Goal: Feedback & Contribution: Contribute content

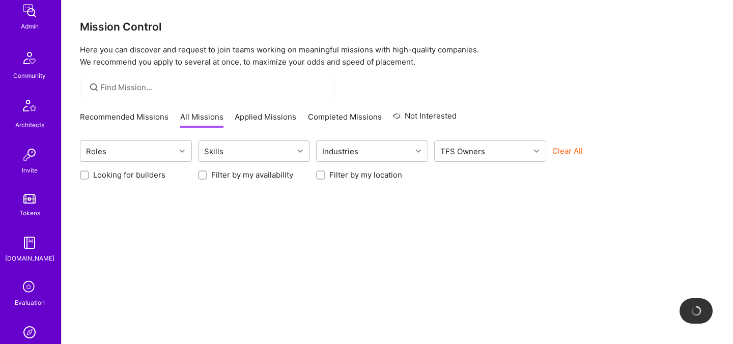
scroll to position [211, 0]
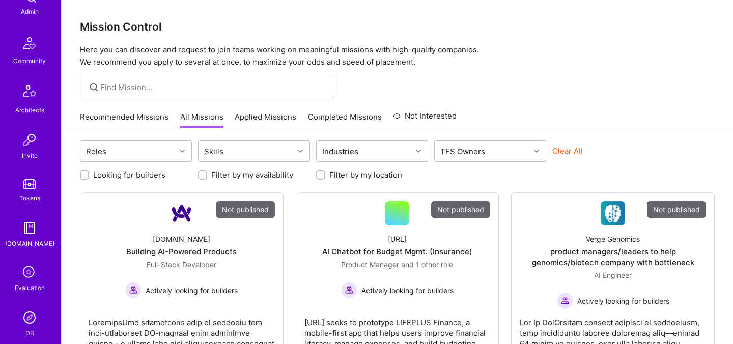
click at [27, 271] on icon at bounding box center [29, 272] width 19 height 19
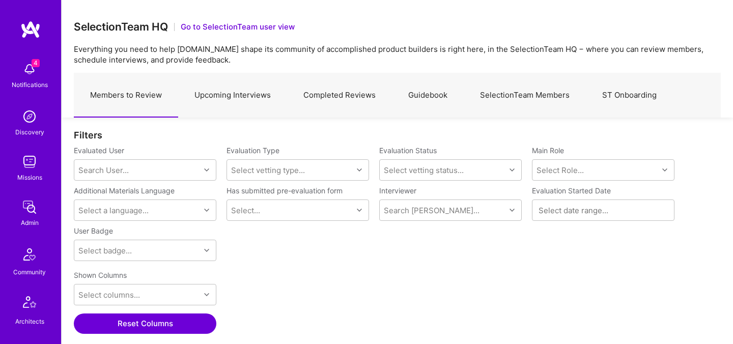
scroll to position [237, 647]
click at [530, 100] on link "SelectionTeam Members" at bounding box center [525, 95] width 122 height 44
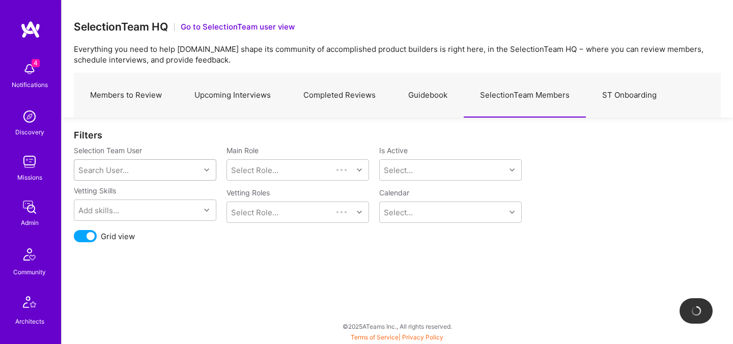
click at [172, 170] on div "Search User..." at bounding box center [137, 170] width 126 height 20
type input "most"
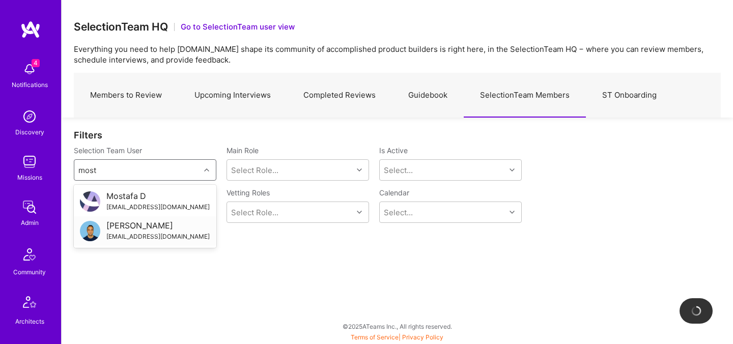
click at [134, 224] on div "Mostafa Darehzereshki" at bounding box center [157, 225] width 103 height 11
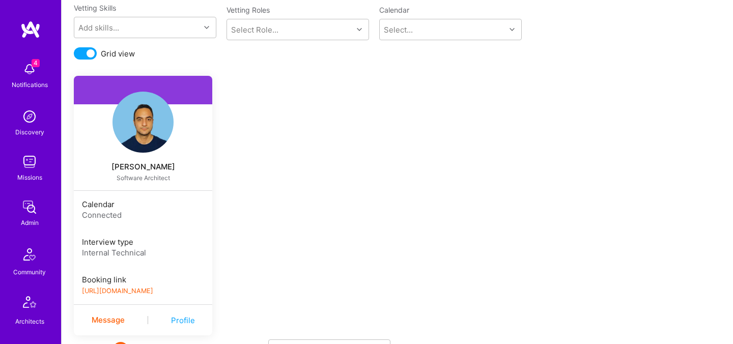
scroll to position [203, 0]
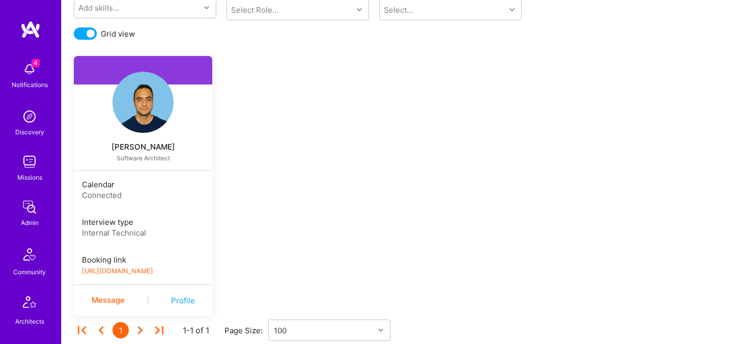
click at [126, 272] on link "https://book.a.team/mostafadarehzereshki/evaluation" at bounding box center [117, 271] width 71 height 8
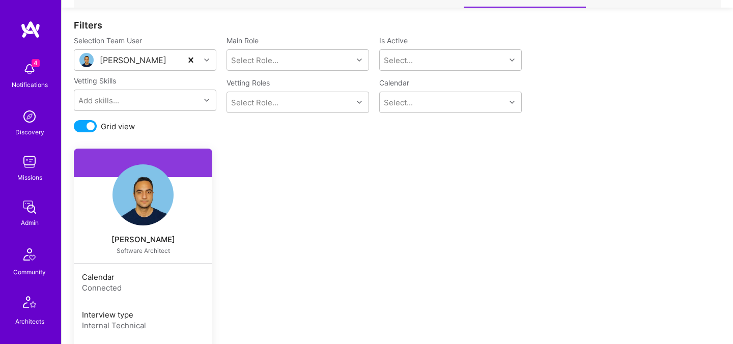
scroll to position [74, 0]
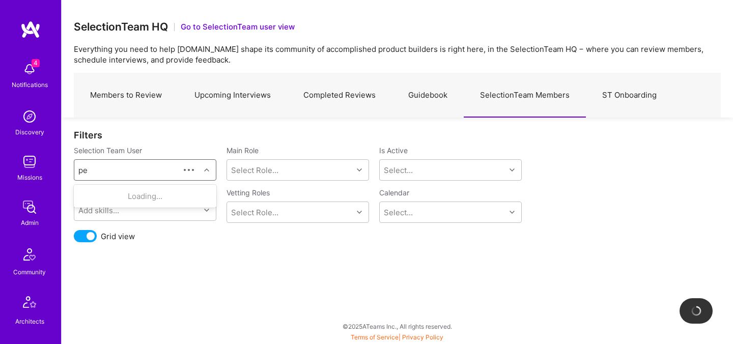
type input "ped"
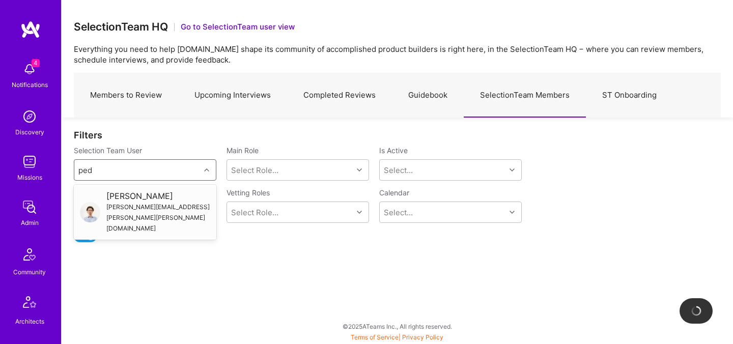
click at [115, 195] on div "Pedro Nogueira" at bounding box center [158, 196] width 104 height 11
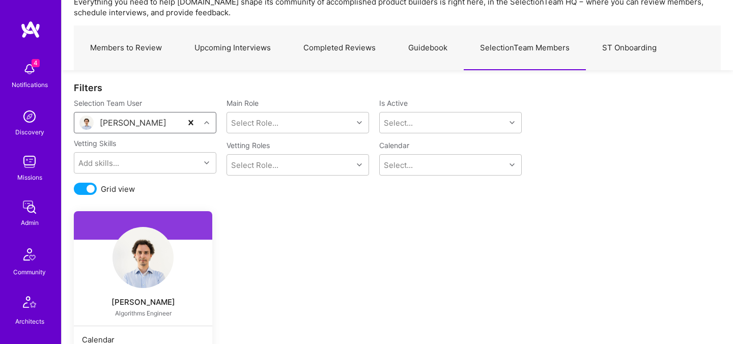
scroll to position [228, 0]
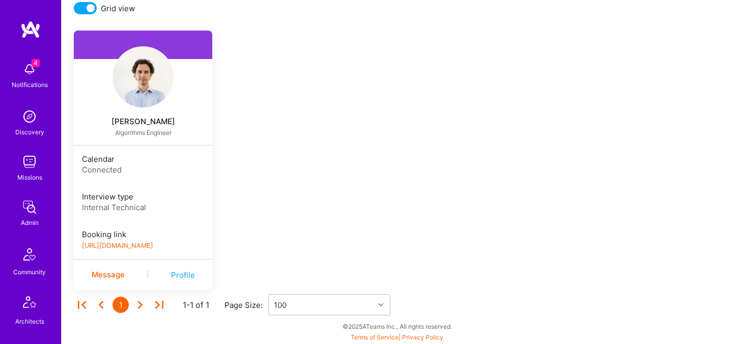
click at [122, 243] on link "https://book.a.team/pedronogueira1/evaluation" at bounding box center [117, 246] width 71 height 8
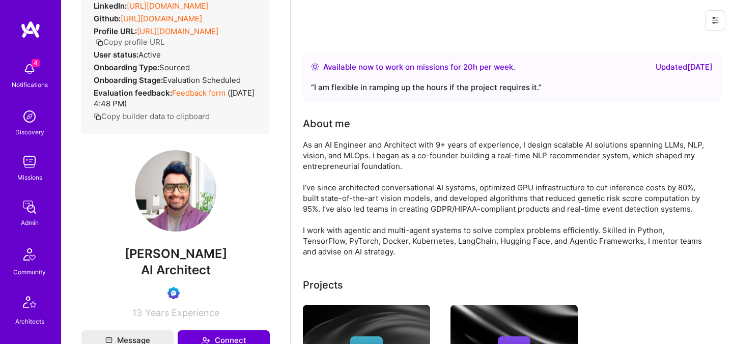
scroll to position [147, 0]
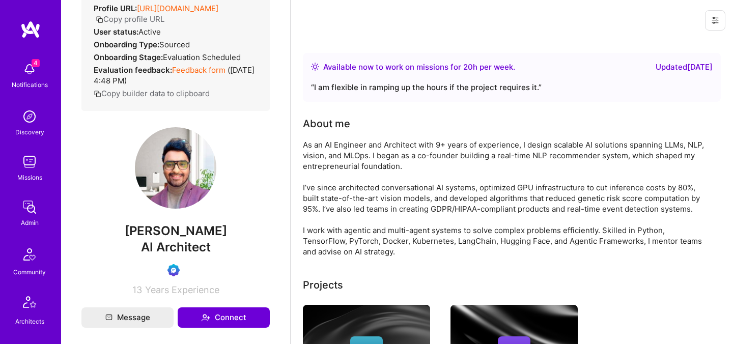
click at [172, 239] on span "Saurabh Hebbalkar" at bounding box center [175, 230] width 188 height 15
copy span "Saurabh Hebbalkar"
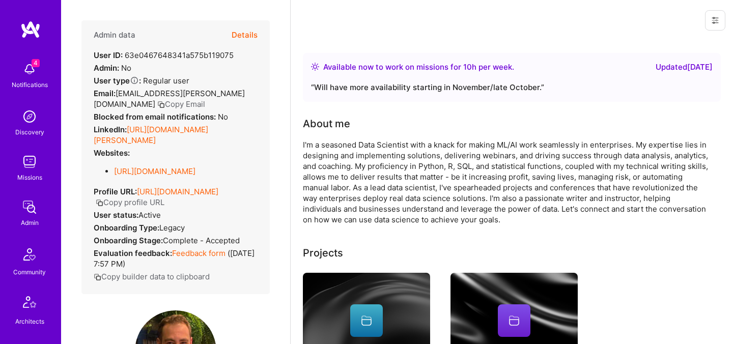
click at [243, 35] on button "Details" at bounding box center [245, 35] width 26 height 30
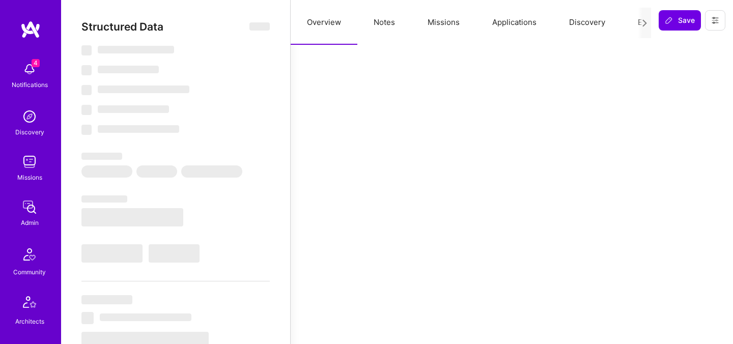
click at [626, 21] on button "Evaluation" at bounding box center [656, 22] width 70 height 45
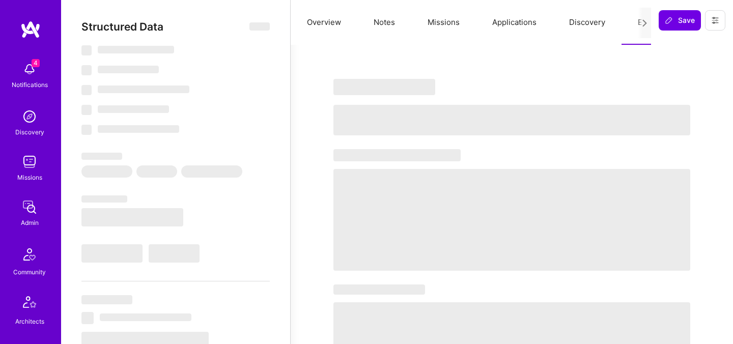
select select "Right Now"
select select "5"
select select "7"
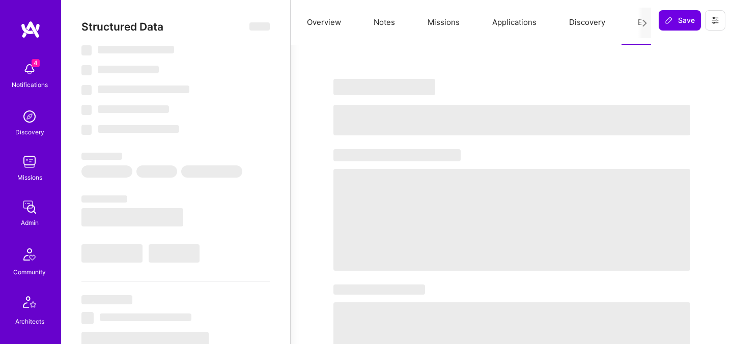
select select "AU"
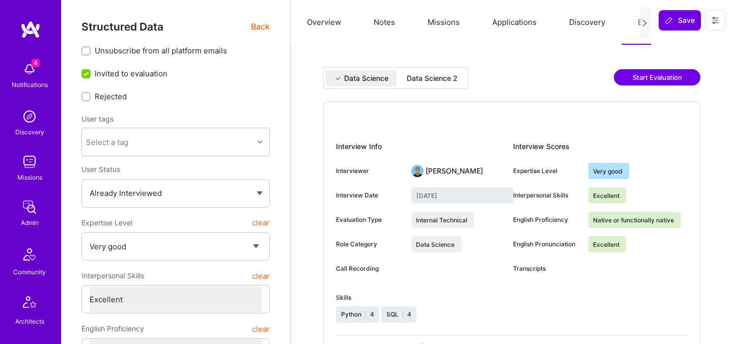
click at [458, 76] on div "Data Science 2" at bounding box center [432, 78] width 51 height 10
type input "September 15, 2025"
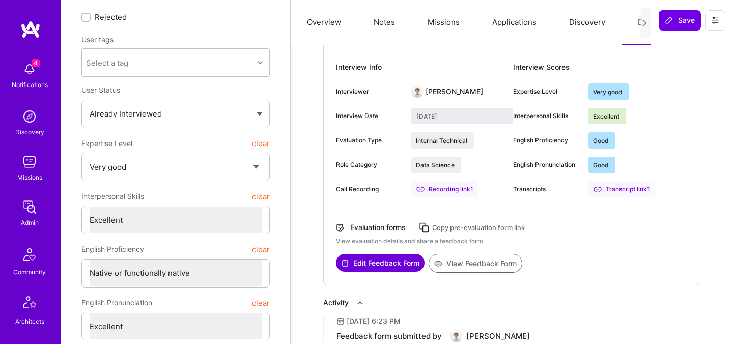
scroll to position [95, 0]
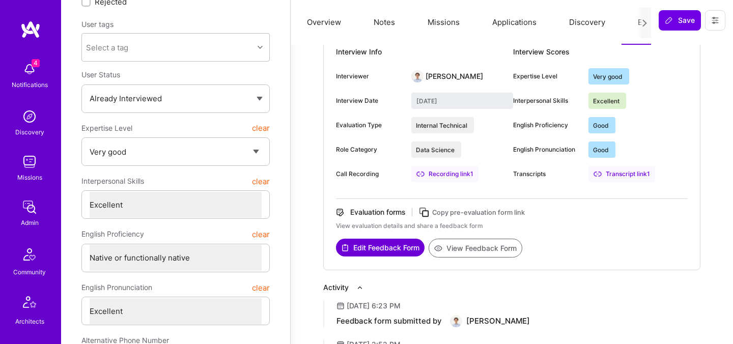
click at [450, 251] on button "View Feedback Form" at bounding box center [476, 248] width 94 height 19
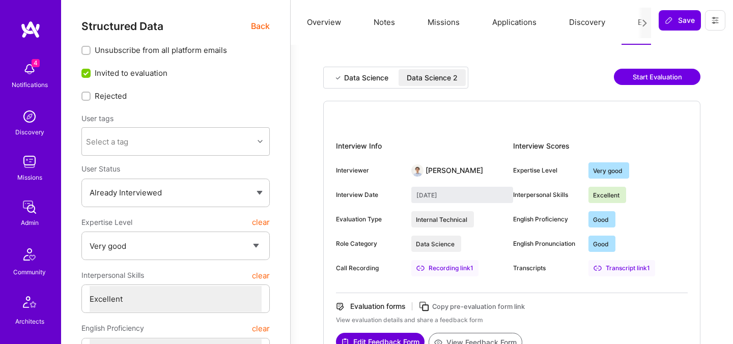
scroll to position [0, 0]
click at [260, 30] on span "Back" at bounding box center [260, 26] width 19 height 13
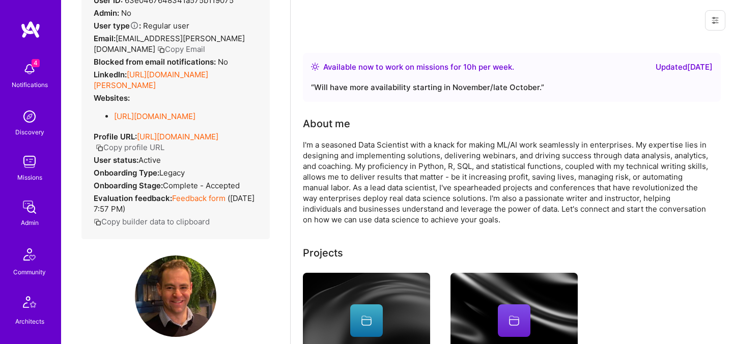
scroll to position [7, 0]
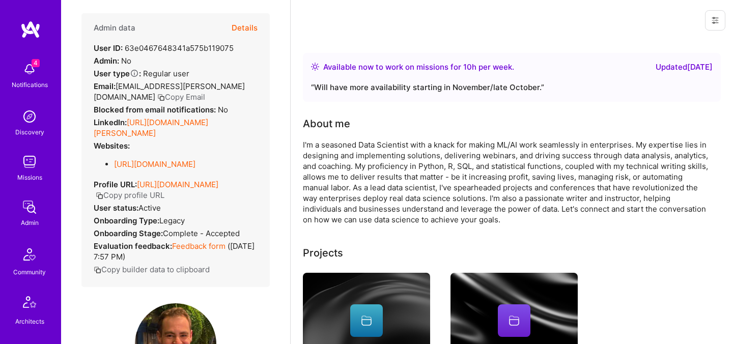
click at [157, 96] on button "Copy Email" at bounding box center [181, 97] width 48 height 11
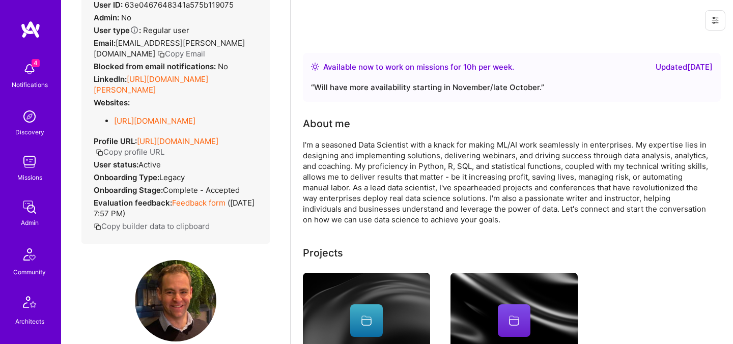
scroll to position [0, 0]
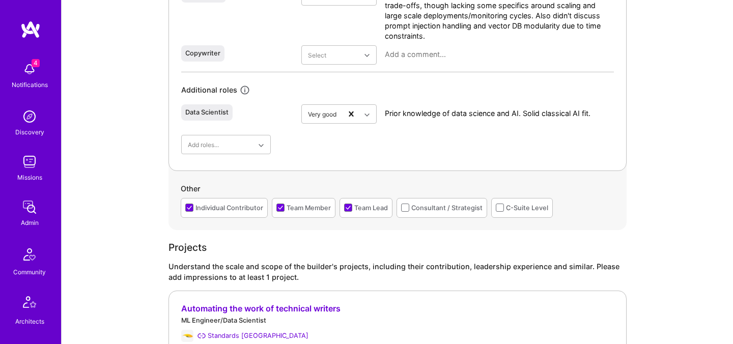
scroll to position [718, 0]
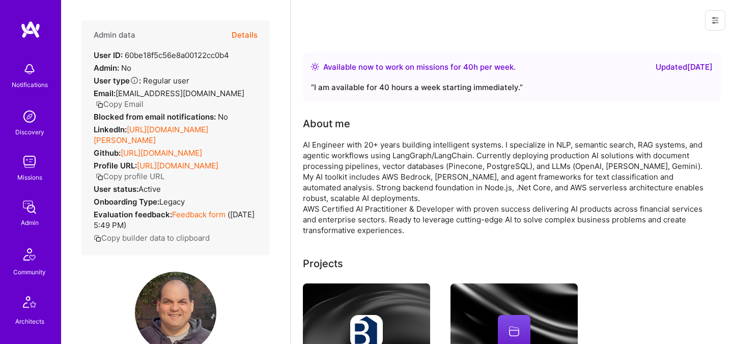
click at [248, 35] on button "Details" at bounding box center [245, 35] width 26 height 30
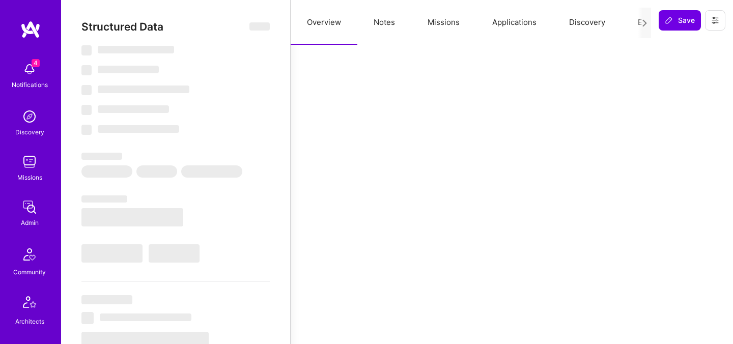
click at [627, 22] on button "Evaluation" at bounding box center [656, 22] width 70 height 45
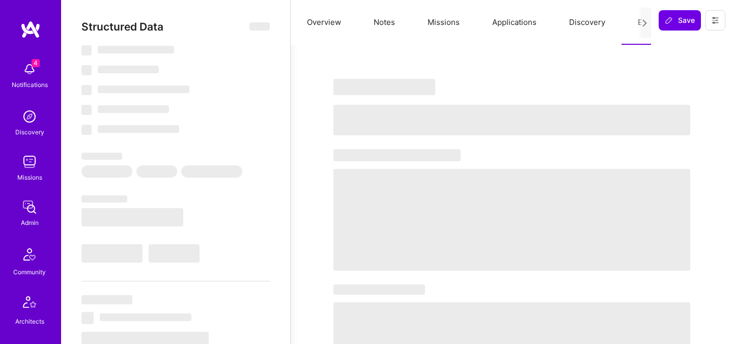
select select "Right Now"
select select "4"
select select "7"
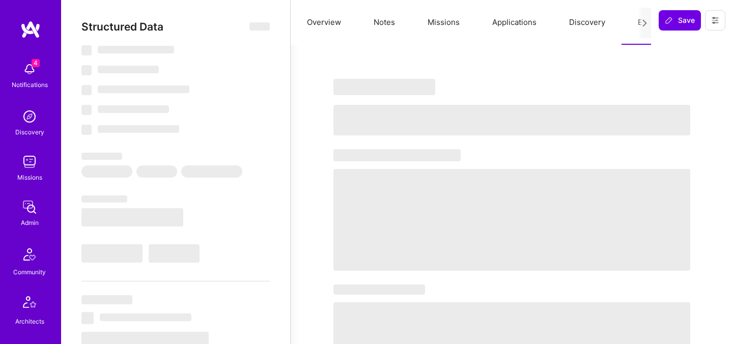
select select "US"
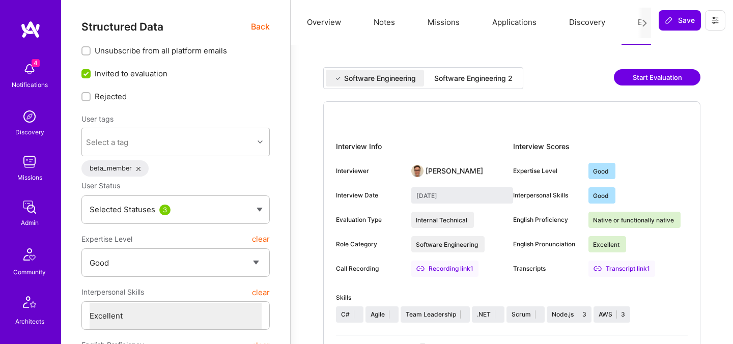
click at [445, 80] on div "Software Engineering 2" at bounding box center [473, 78] width 78 height 10
type input "September 16, 2025"
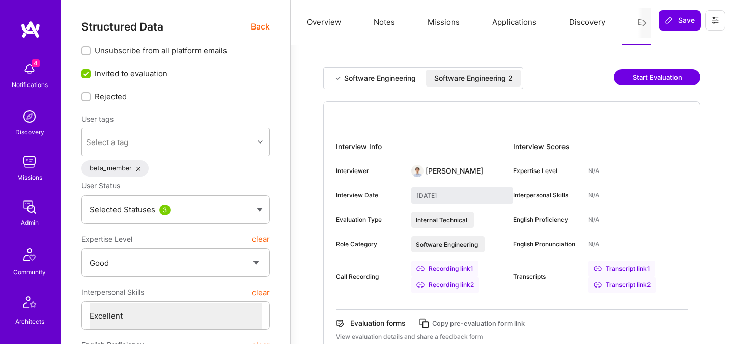
click at [479, 75] on div "Software Engineering 2" at bounding box center [473, 78] width 78 height 10
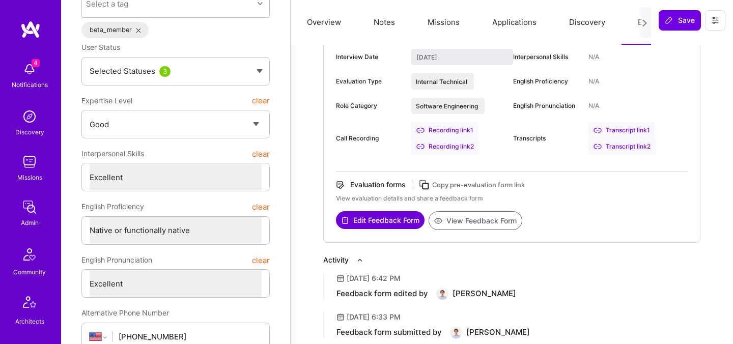
scroll to position [230, 0]
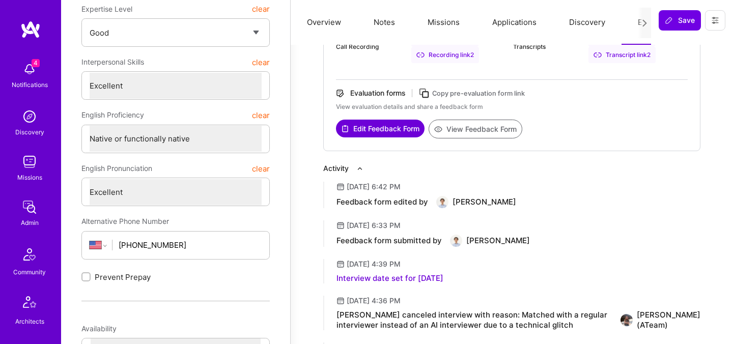
click at [466, 133] on button "View Feedback Form" at bounding box center [476, 129] width 94 height 19
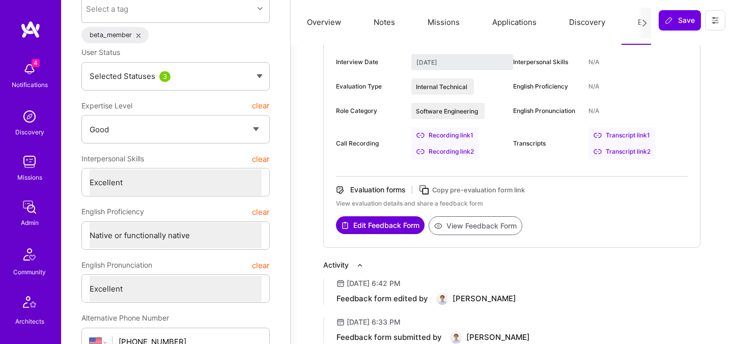
scroll to position [170, 0]
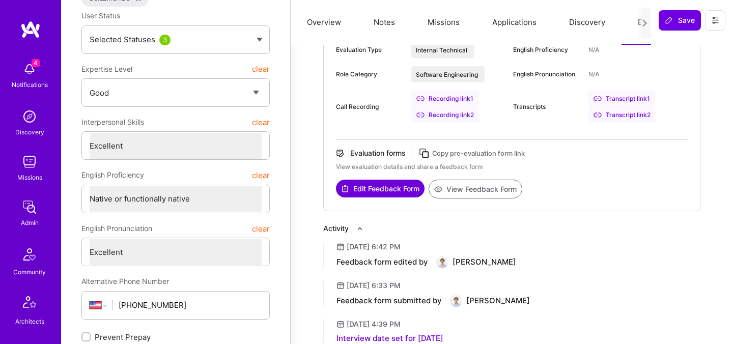
click at [455, 192] on button "View Feedback Form" at bounding box center [476, 189] width 94 height 19
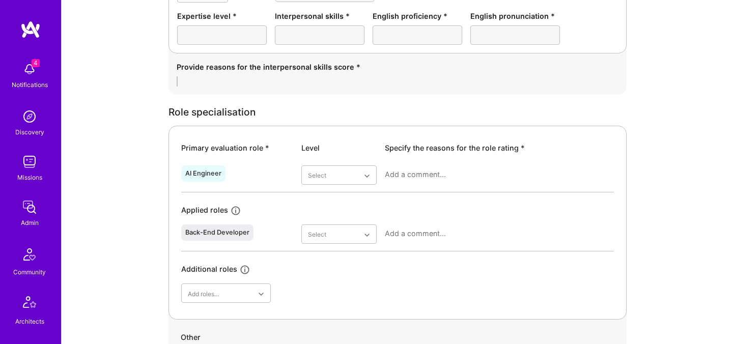
scroll to position [342, 0]
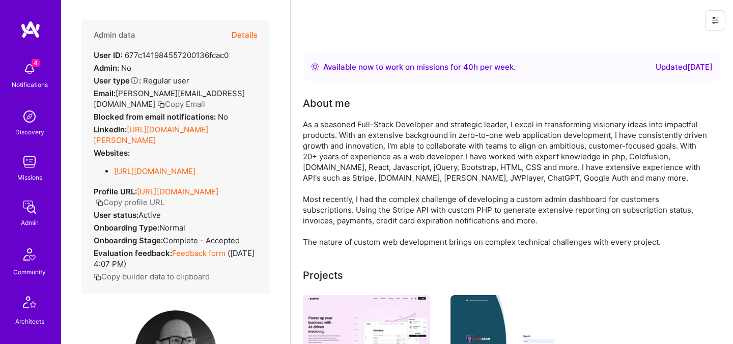
click at [239, 36] on button "Details" at bounding box center [245, 35] width 26 height 30
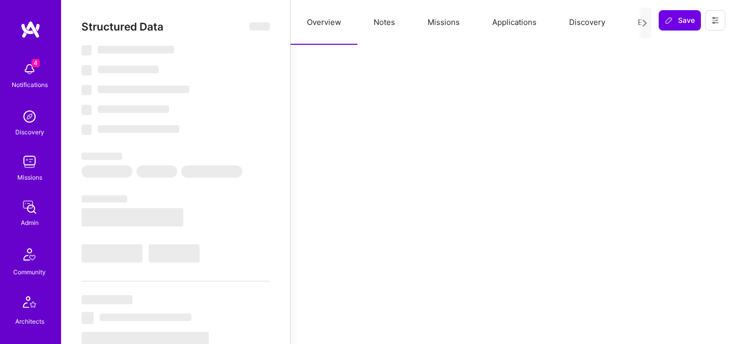
click at [632, 20] on button "Evaluation" at bounding box center [656, 22] width 70 height 45
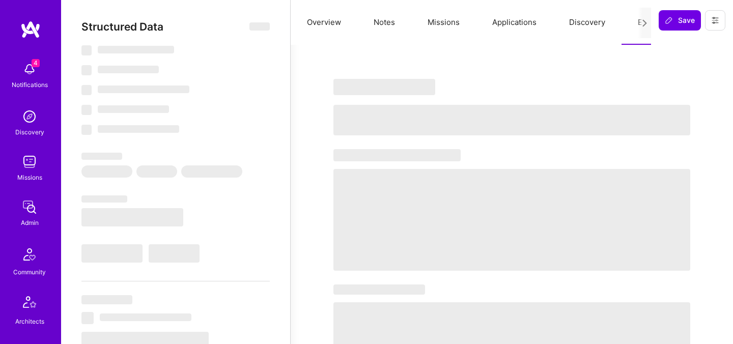
select select "Right Now"
select select "5"
select select "7"
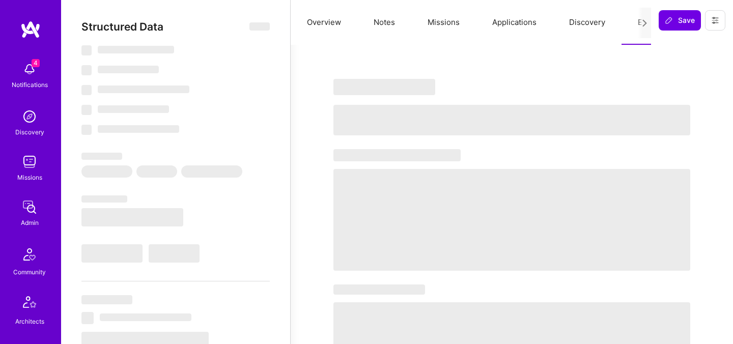
select select "CA"
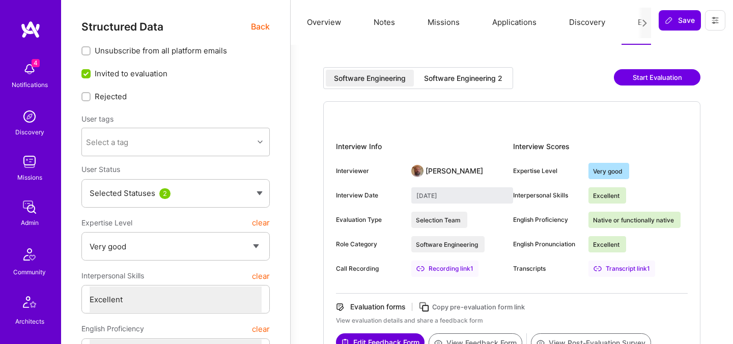
click at [457, 79] on div "Software Engineering 2" at bounding box center [463, 78] width 78 height 10
type input "September 16, 2025"
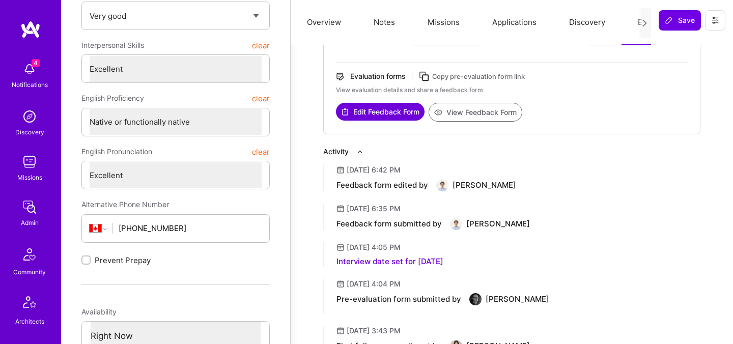
scroll to position [132, 0]
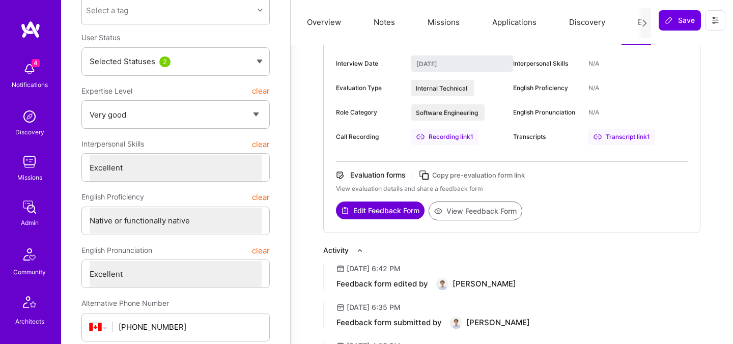
click at [466, 206] on button "View Feedback Form" at bounding box center [476, 211] width 94 height 19
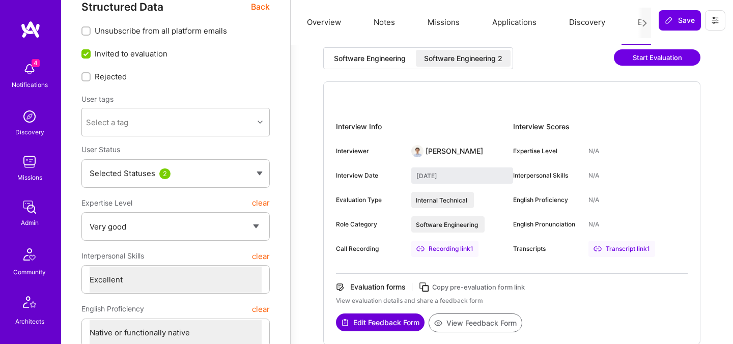
scroll to position [0, 0]
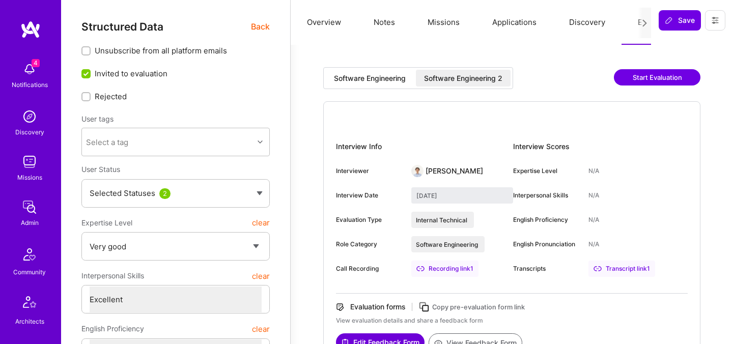
click at [461, 83] on div "Software Engineering 2" at bounding box center [463, 78] width 78 height 10
click at [256, 29] on span "Back" at bounding box center [260, 26] width 19 height 13
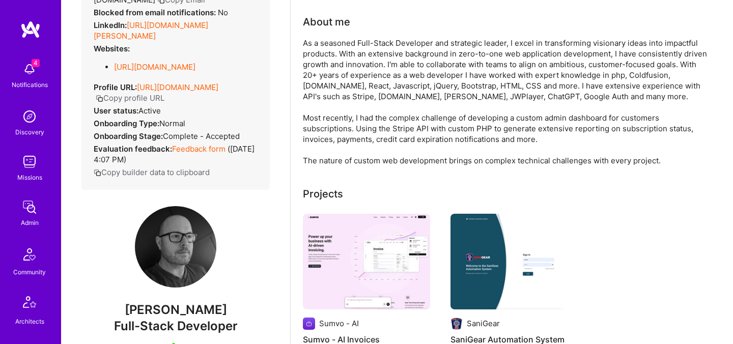
scroll to position [111, 0]
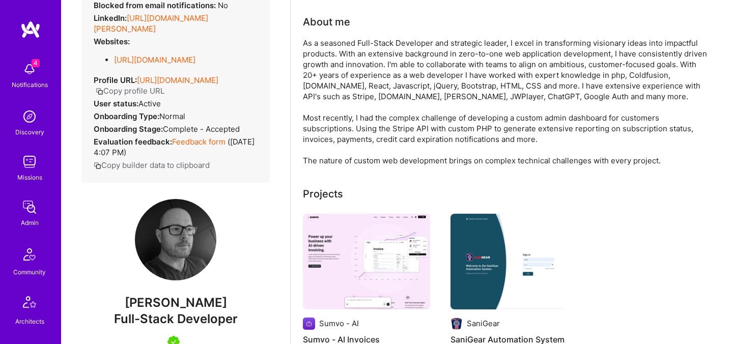
click at [183, 302] on span "[PERSON_NAME]" at bounding box center [175, 302] width 188 height 15
copy span "[PERSON_NAME]"
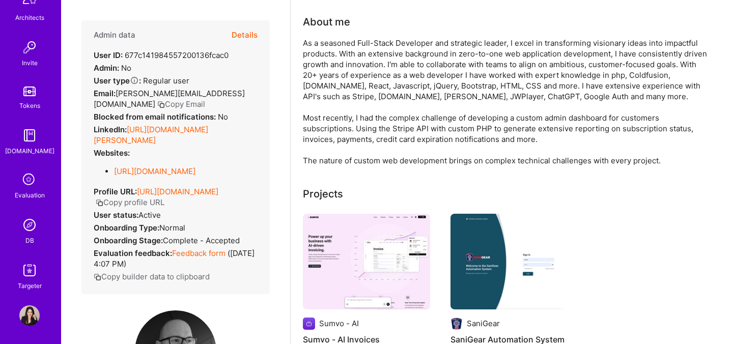
scroll to position [305, 0]
click at [29, 191] on div "Evaluation" at bounding box center [30, 193] width 30 height 11
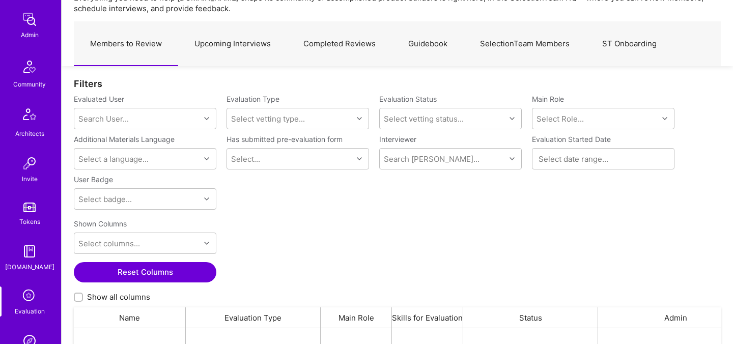
scroll to position [52, 0]
click at [29, 304] on icon at bounding box center [29, 296] width 19 height 19
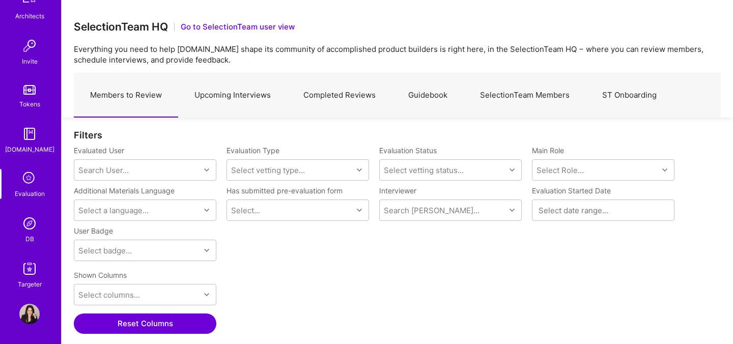
scroll to position [237, 647]
click at [30, 216] on img at bounding box center [29, 223] width 20 height 20
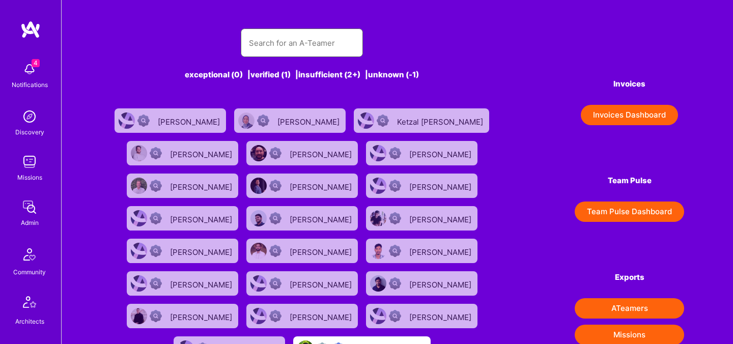
click at [268, 45] on input "text" at bounding box center [302, 43] width 106 height 26
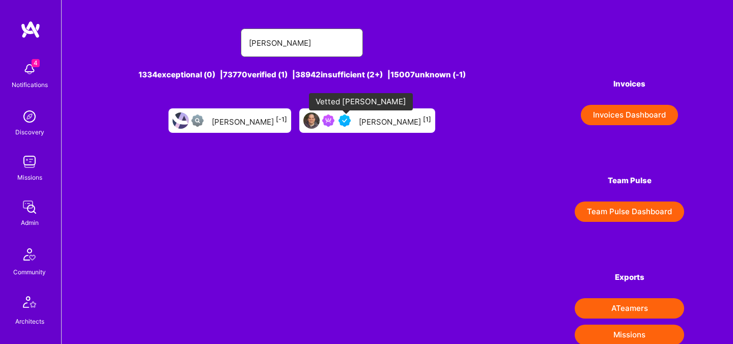
type input "pedro diaz"
click at [352, 124] on div at bounding box center [338, 121] width 33 height 12
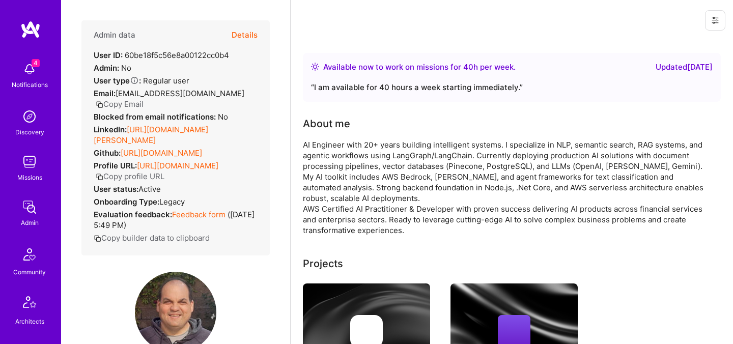
scroll to position [2, 0]
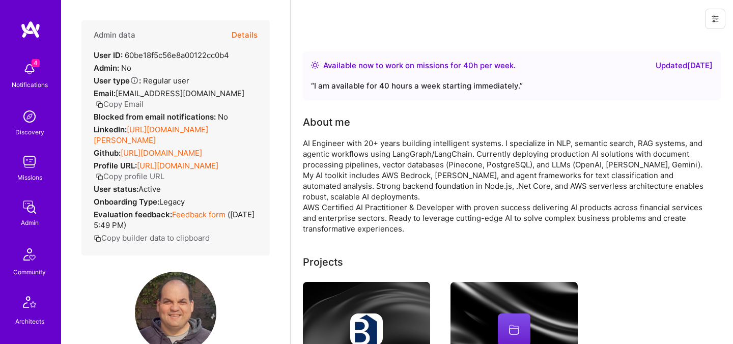
click at [242, 39] on button "Details" at bounding box center [245, 35] width 26 height 30
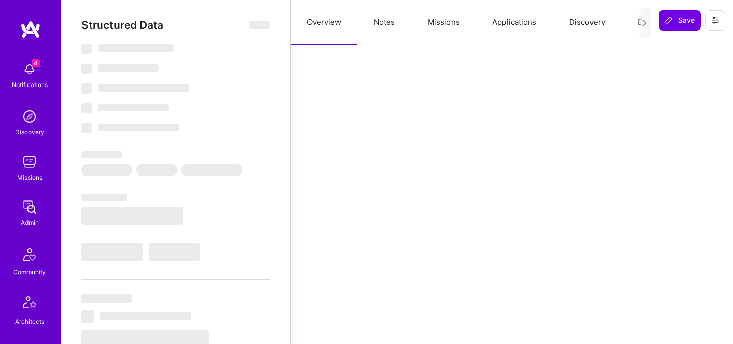
click at [635, 24] on button "Evaluation" at bounding box center [656, 22] width 70 height 45
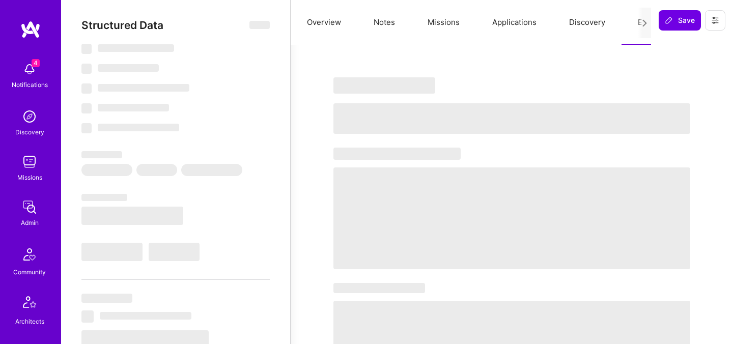
type textarea "x"
select select "Right Now"
select select "4"
select select "7"
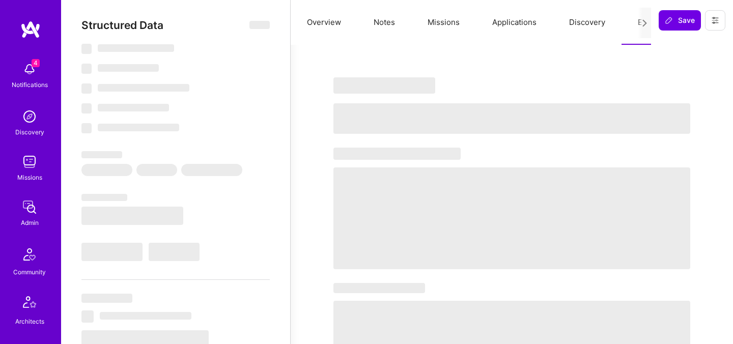
select select "7"
select select "US"
